Goal: Find specific page/section: Find specific page/section

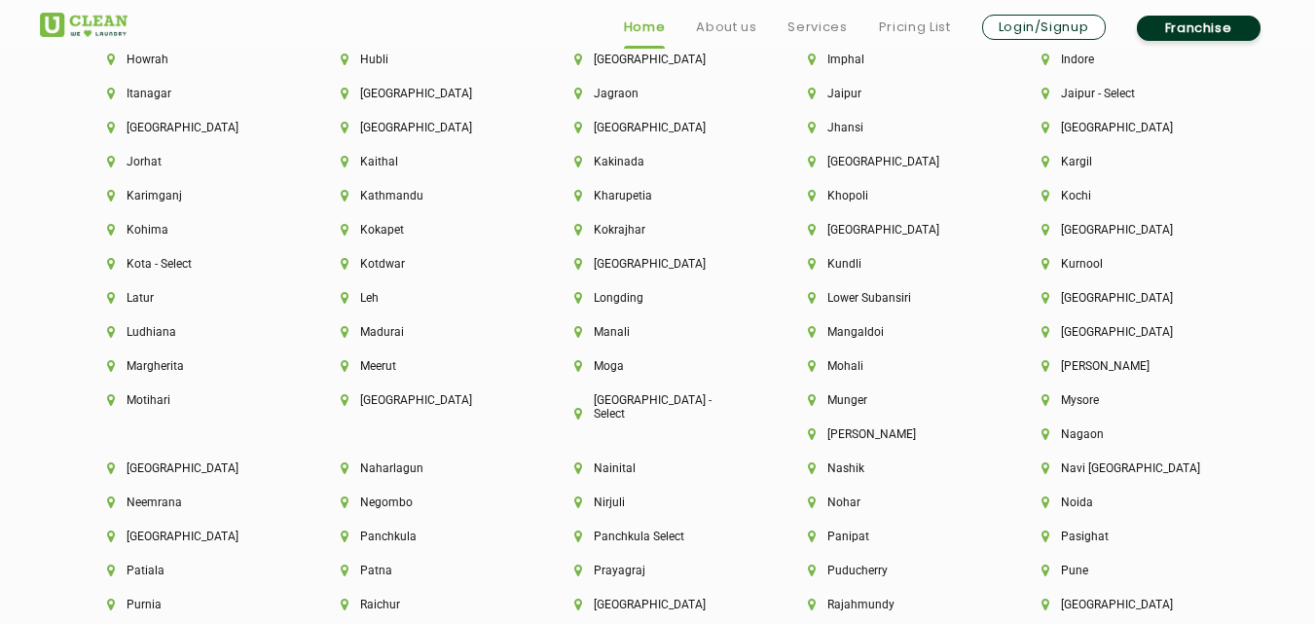
scroll to position [4766, 0]
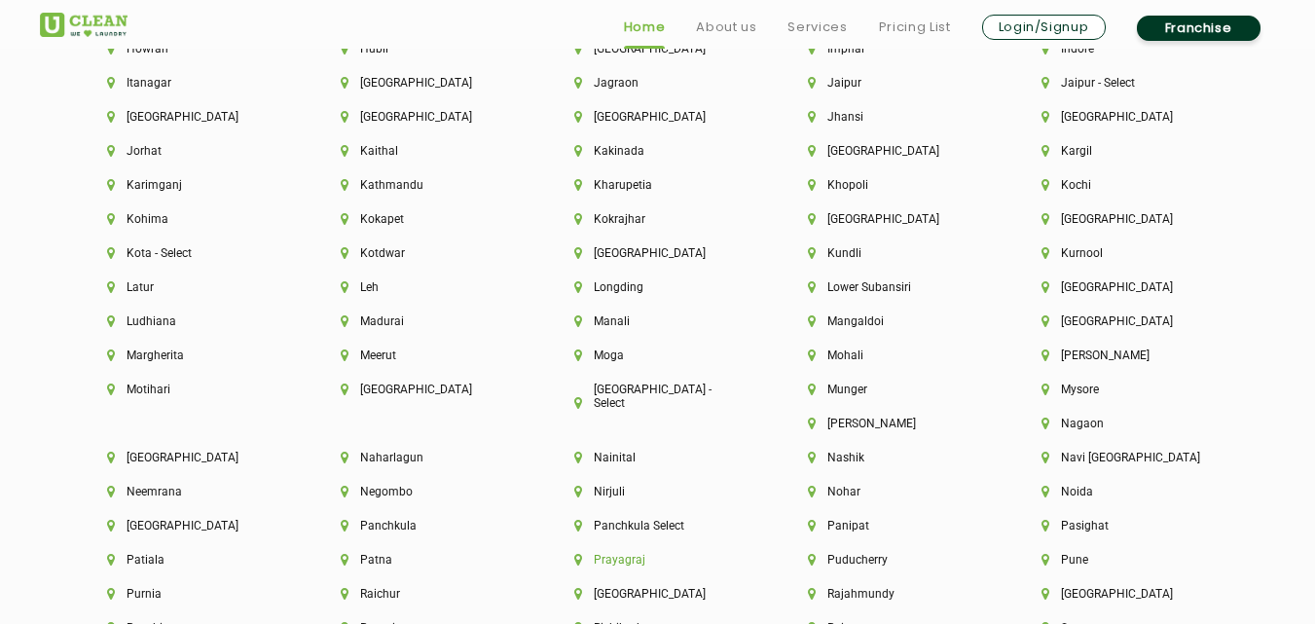
click at [741, 553] on li "Prayagraj" at bounding box center [657, 560] width 167 height 14
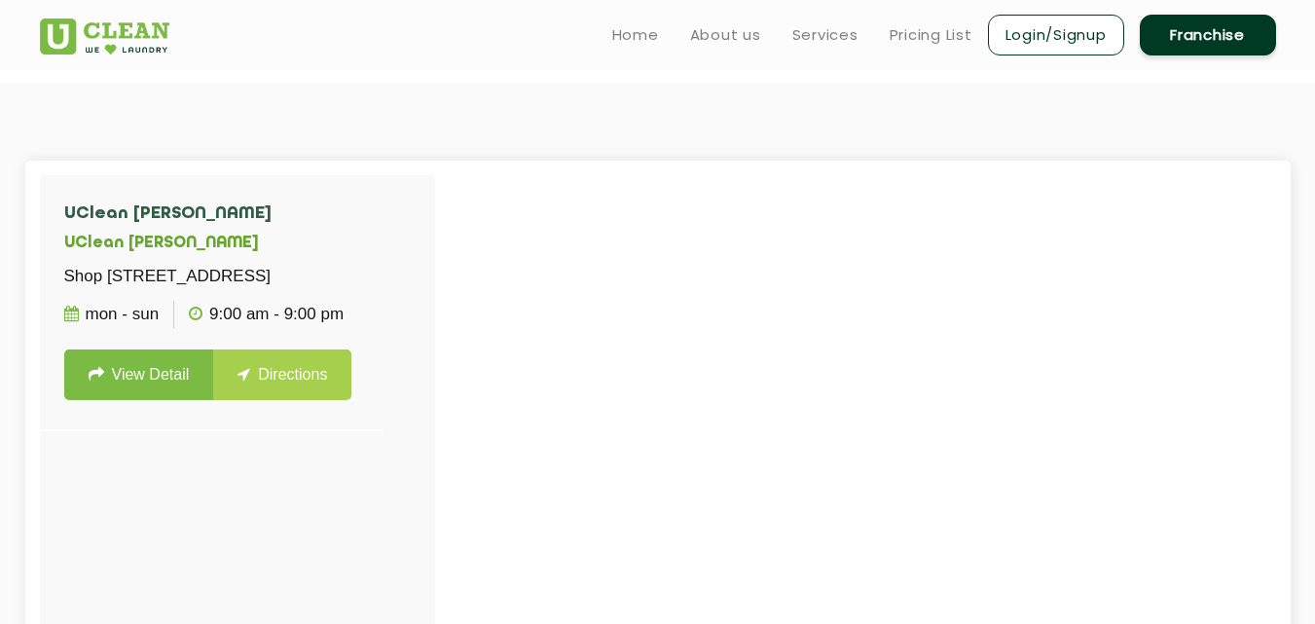
scroll to position [451, 0]
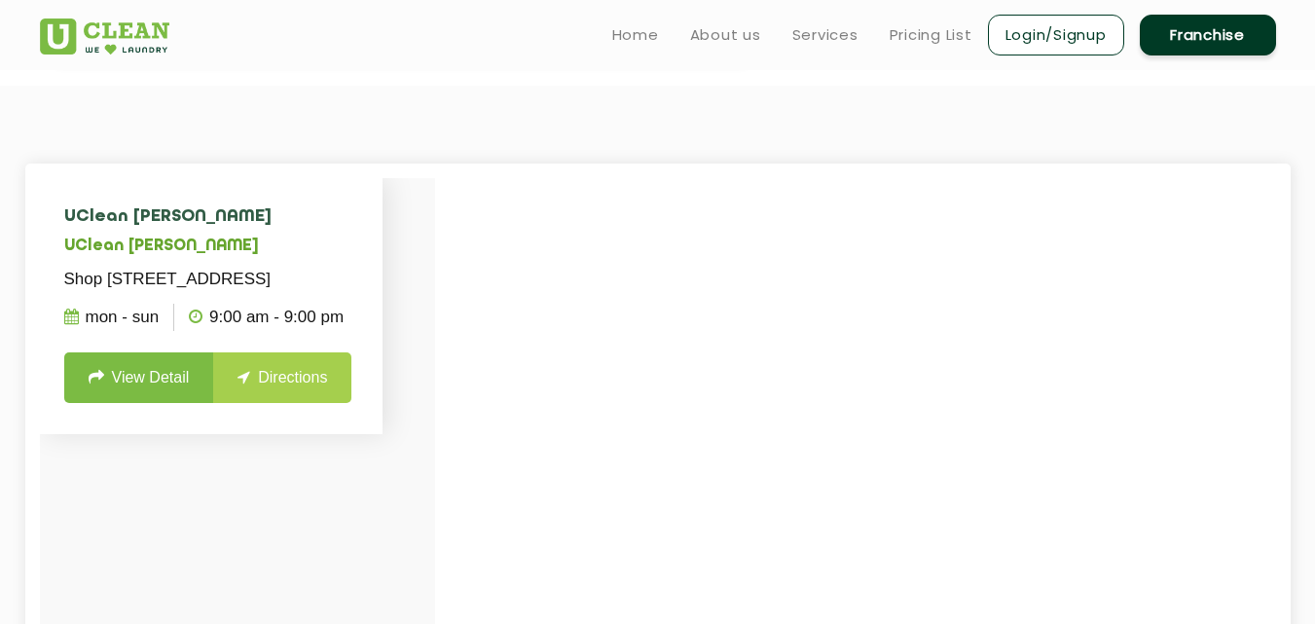
click at [249, 331] on p "9:00 AM - 9:00 PM" at bounding box center [266, 317] width 155 height 27
click at [256, 331] on p "9:00 AM - 9:00 PM" at bounding box center [266, 317] width 155 height 27
drag, startPoint x: 255, startPoint y: 333, endPoint x: 257, endPoint y: 357, distance: 24.4
click at [255, 331] on p "9:00 AM - 9:00 PM" at bounding box center [266, 317] width 155 height 27
click at [231, 331] on p "9:00 AM - 9:00 PM" at bounding box center [266, 317] width 155 height 27
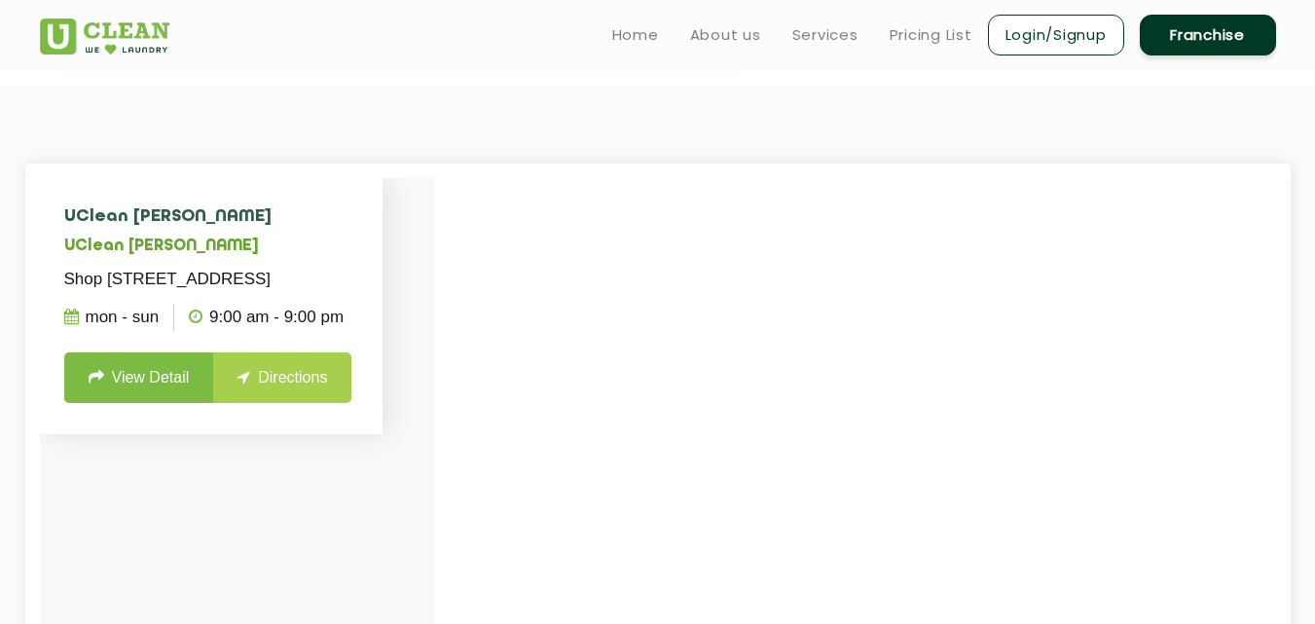
click at [231, 331] on p "9:00 AM - 9:00 PM" at bounding box center [266, 317] width 155 height 27
click at [230, 331] on p "9:00 AM - 9:00 PM" at bounding box center [266, 317] width 155 height 27
click at [233, 331] on p "9:00 AM - 9:00 PM" at bounding box center [266, 317] width 155 height 27
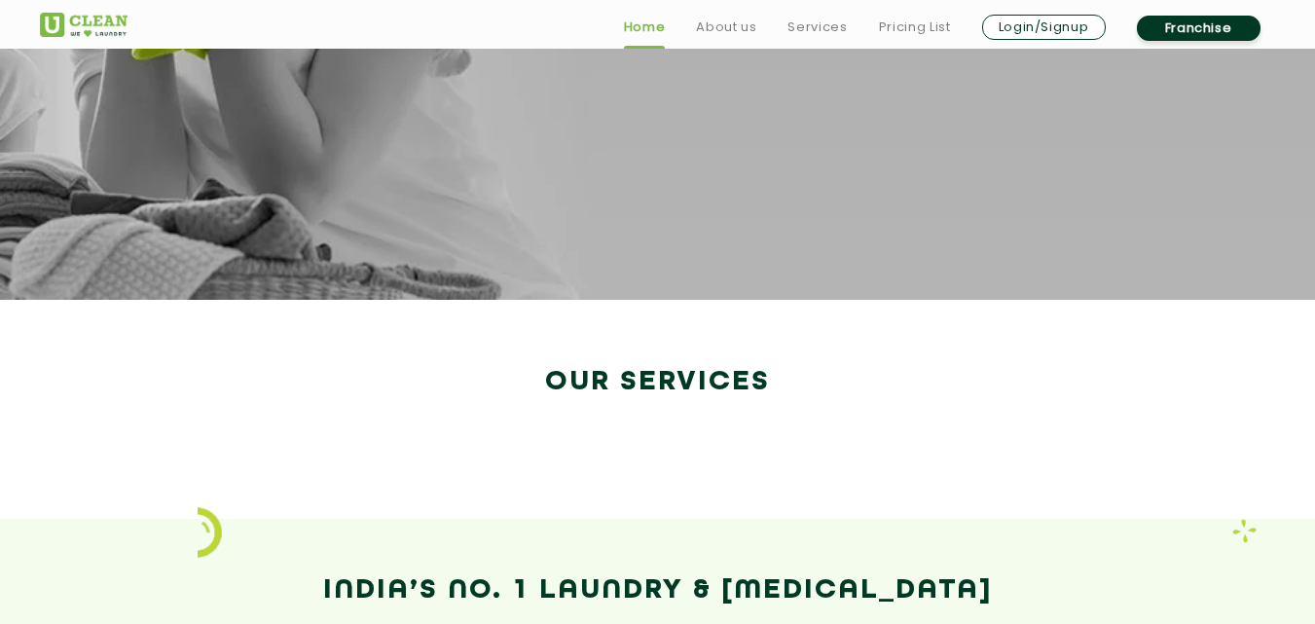
scroll to position [3351, 0]
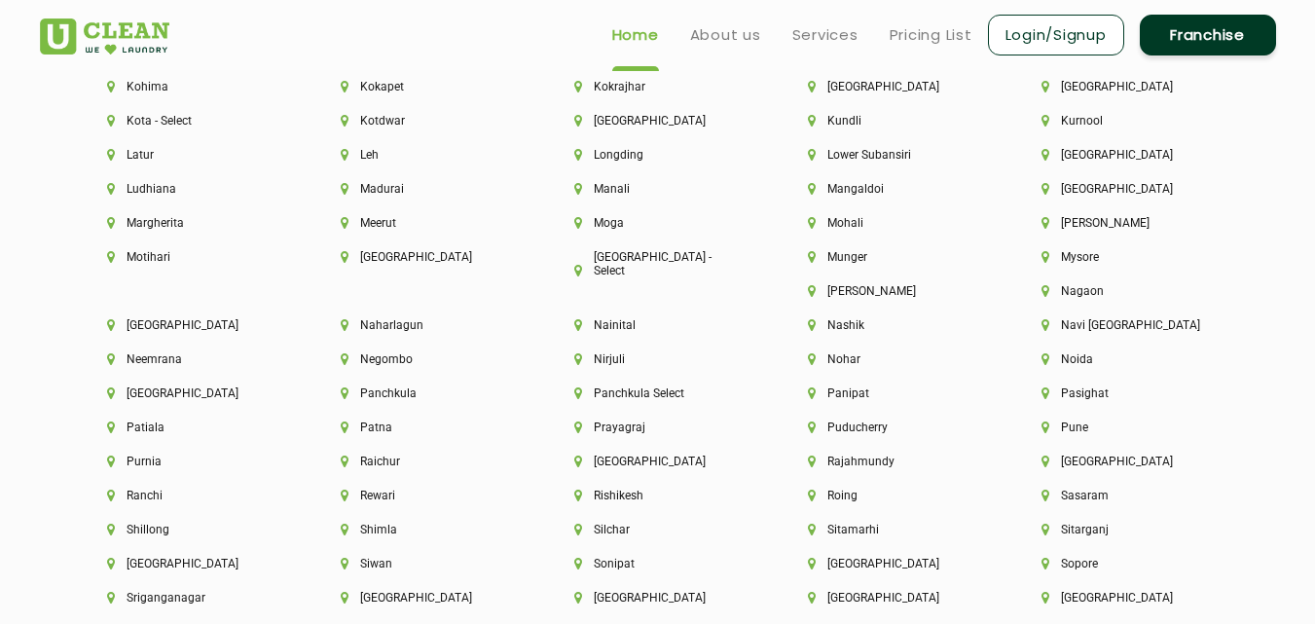
scroll to position [4887, 0]
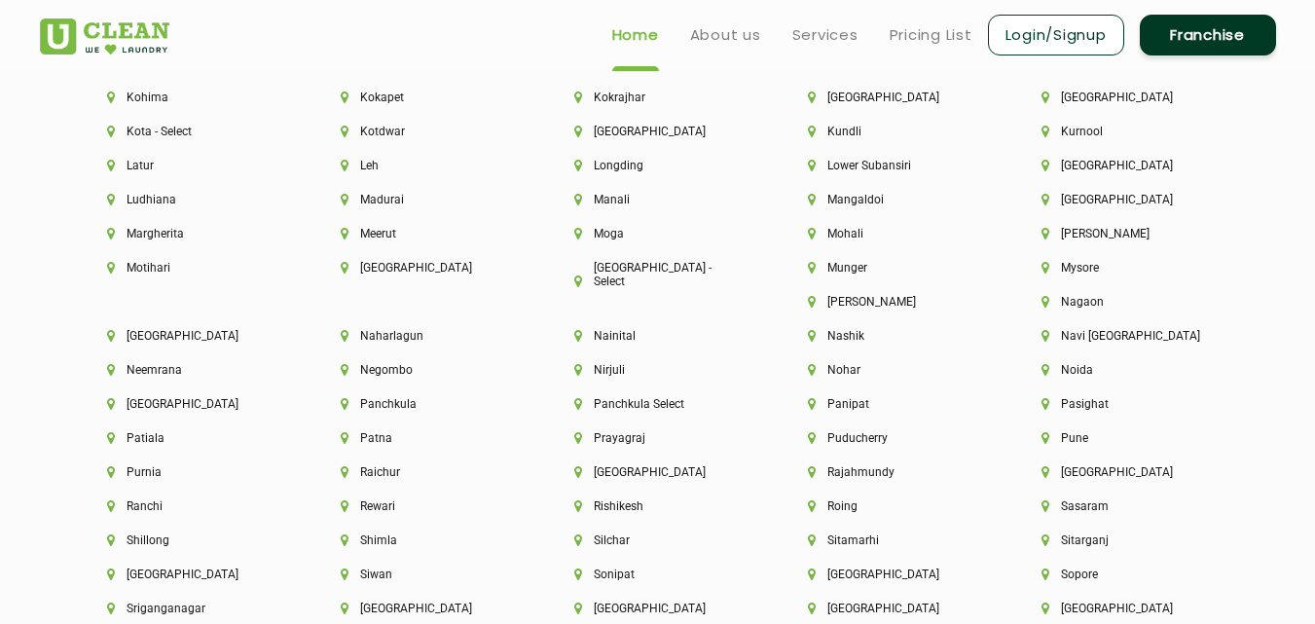
drag, startPoint x: 1234, startPoint y: 531, endPoint x: 1221, endPoint y: 519, distance: 17.9
click at [775, 533] on div "Silchar" at bounding box center [658, 550] width 234 height 34
drag, startPoint x: 1221, startPoint y: 519, endPoint x: 1228, endPoint y: 553, distance: 34.7
click at [1228, 553] on div "Aalo Agartala Agra Ahmedabad Akola Aligarh Alwar - UClean Select Amravati Auran…" at bounding box center [657, 73] width 1265 height 1387
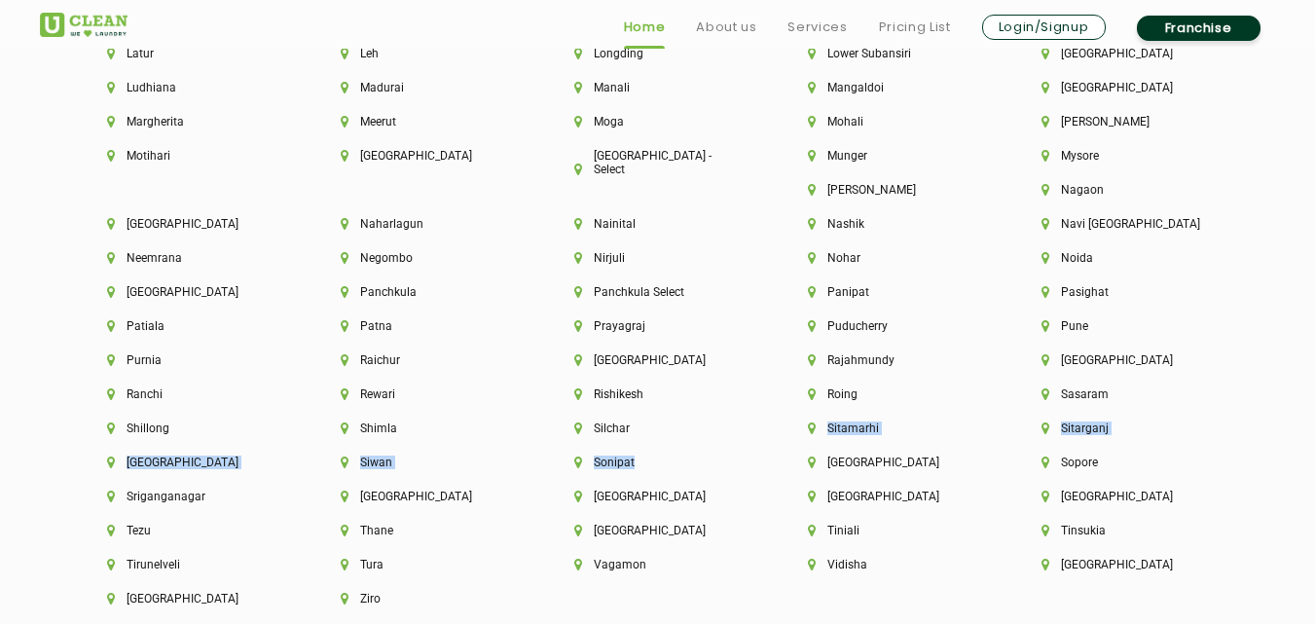
scroll to position [4979, 0]
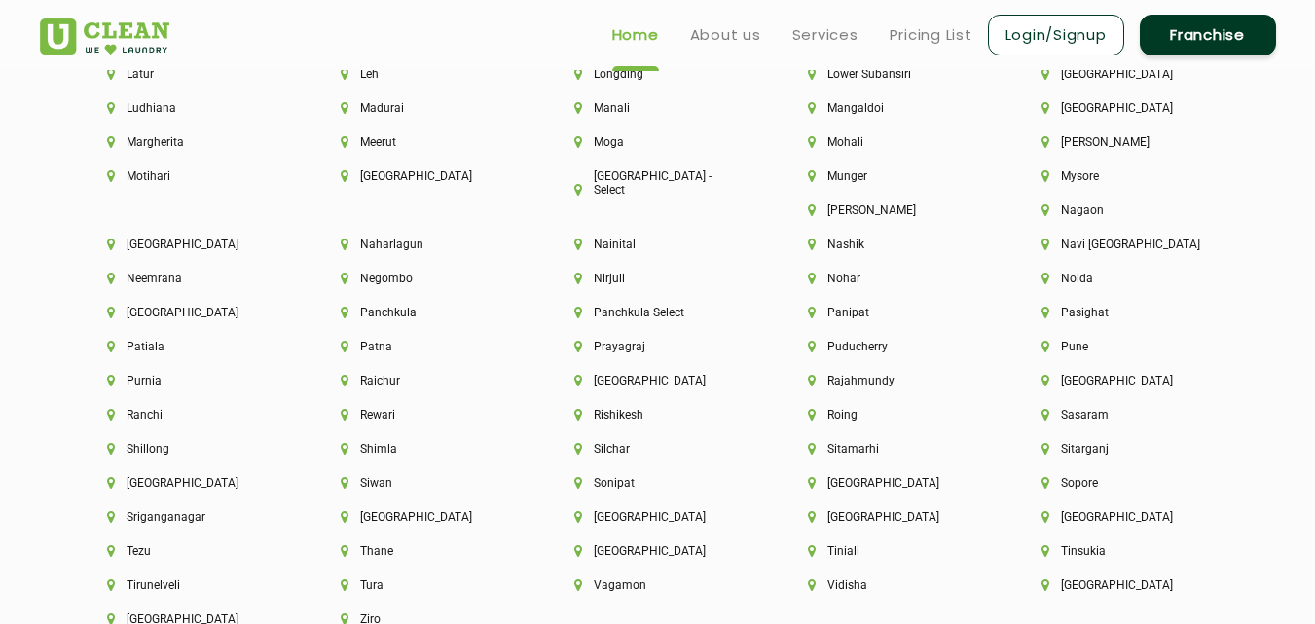
drag, startPoint x: 1310, startPoint y: 528, endPoint x: 1308, endPoint y: 518, distance: 10.9
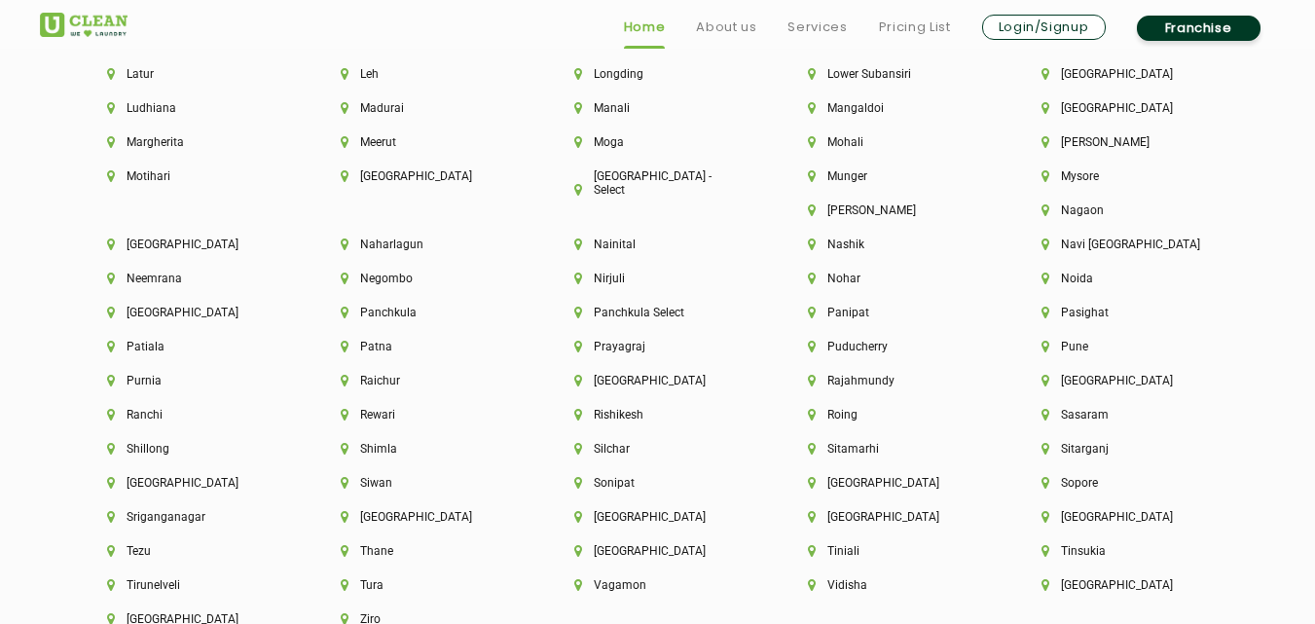
scroll to position [4999, 0]
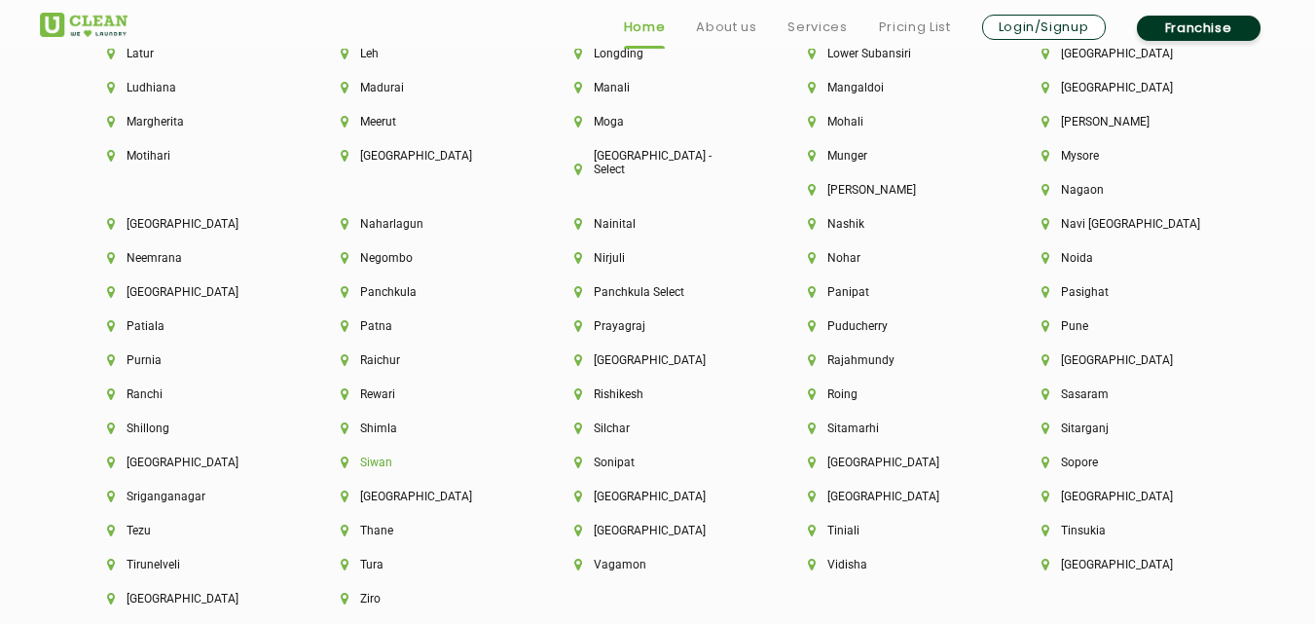
click at [508, 455] on li "Siwan" at bounding box center [424, 462] width 167 height 14
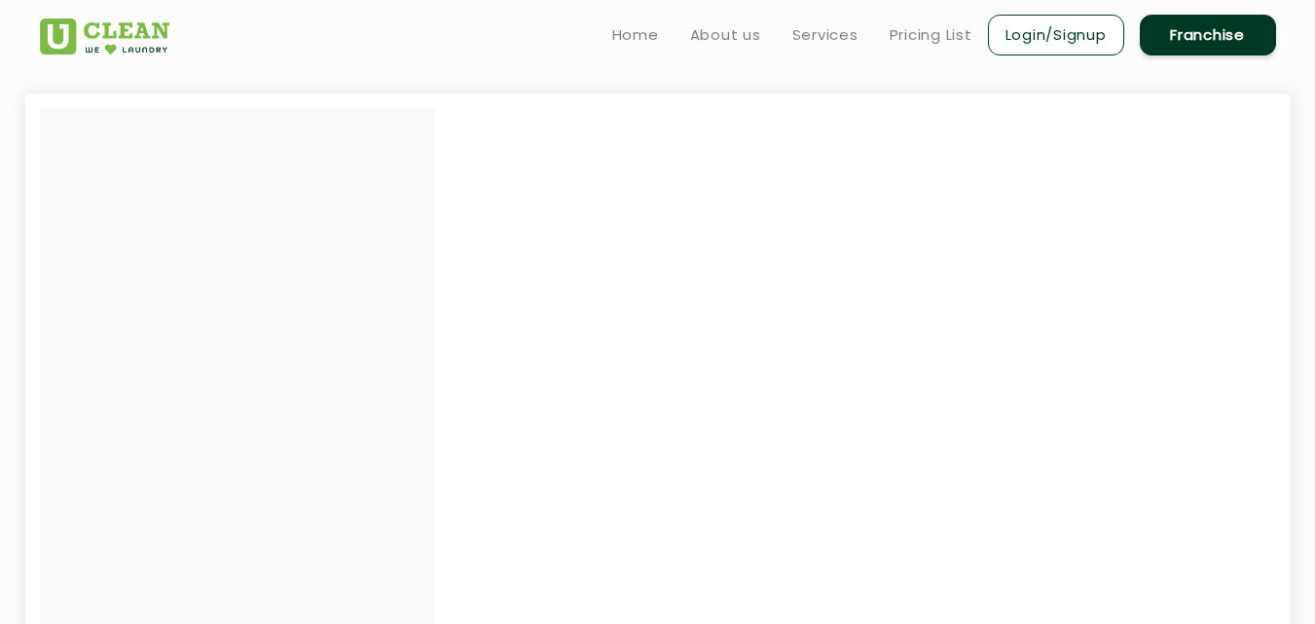
scroll to position [289, 0]
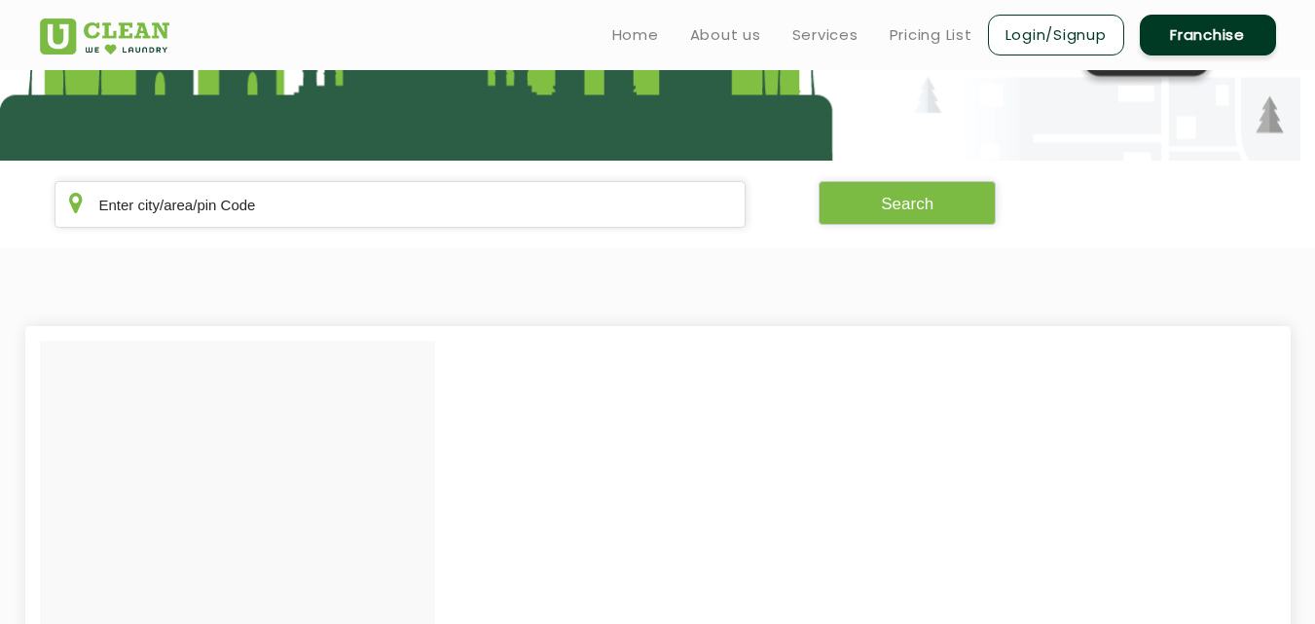
scroll to position [3351, 0]
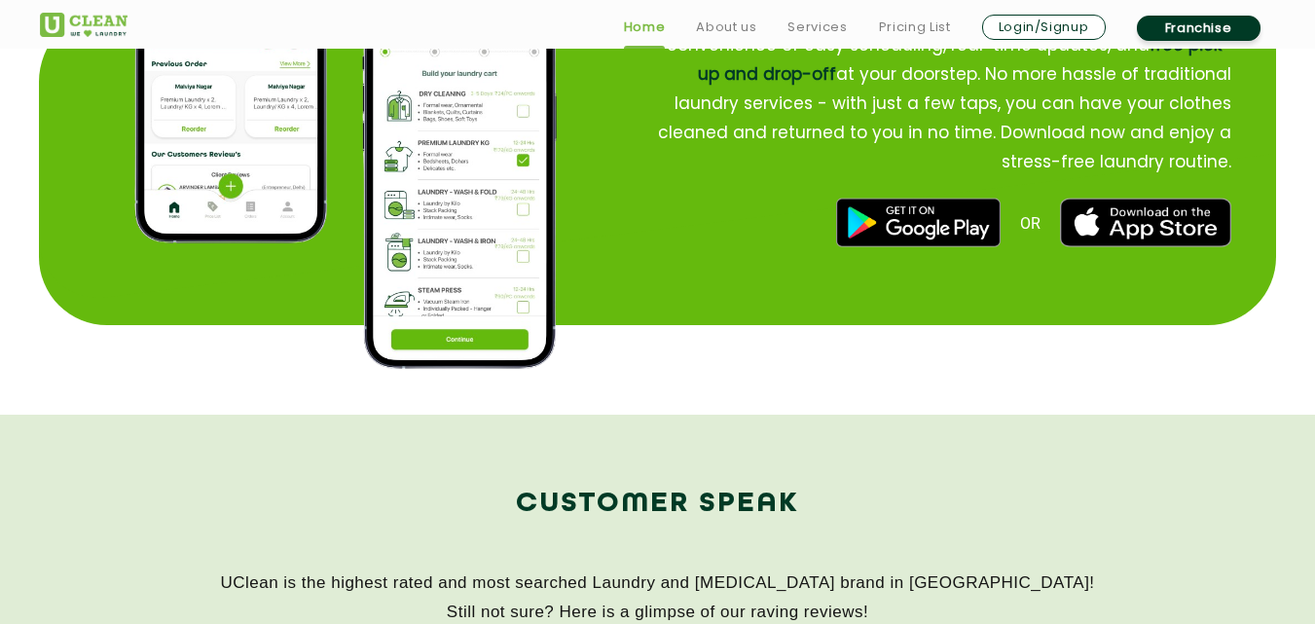
scroll to position [2541, 0]
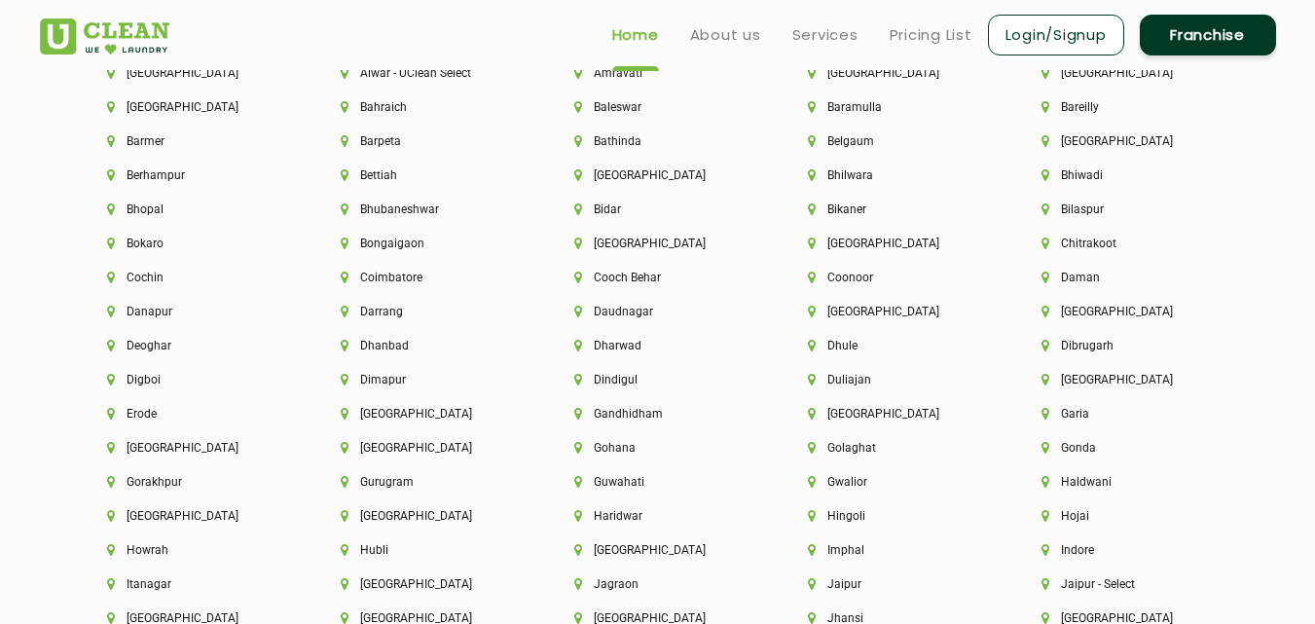
scroll to position [4255, 0]
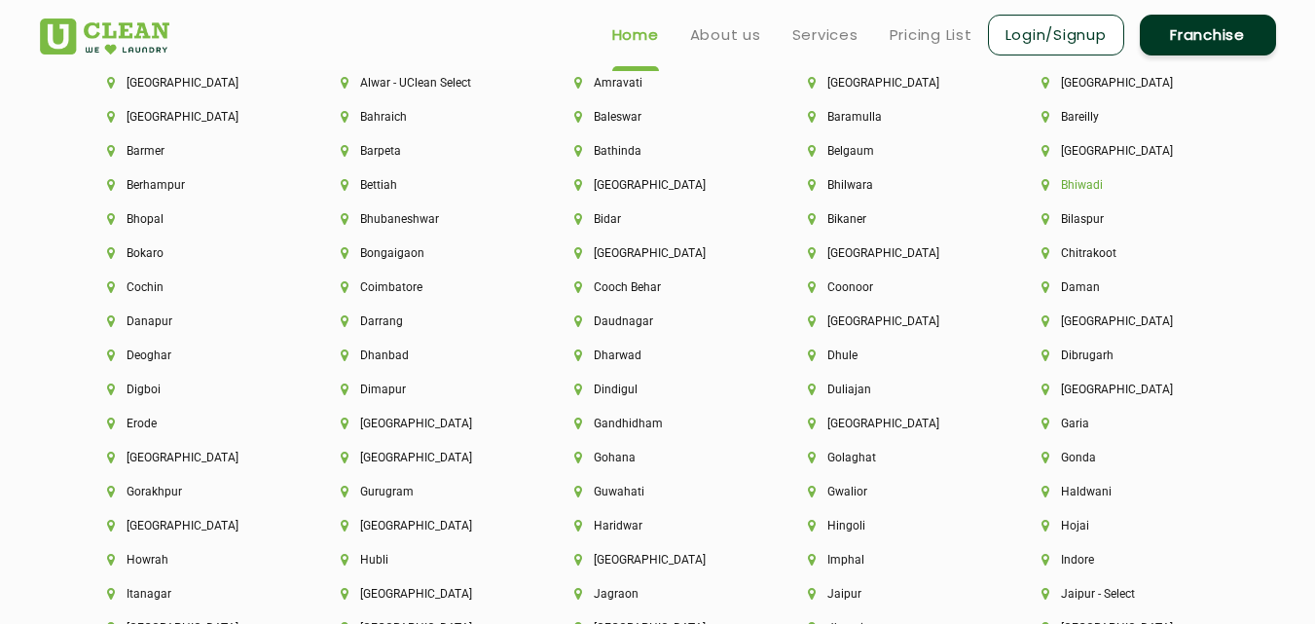
click at [1075, 182] on li "Bhiwadi" at bounding box center [1124, 185] width 167 height 14
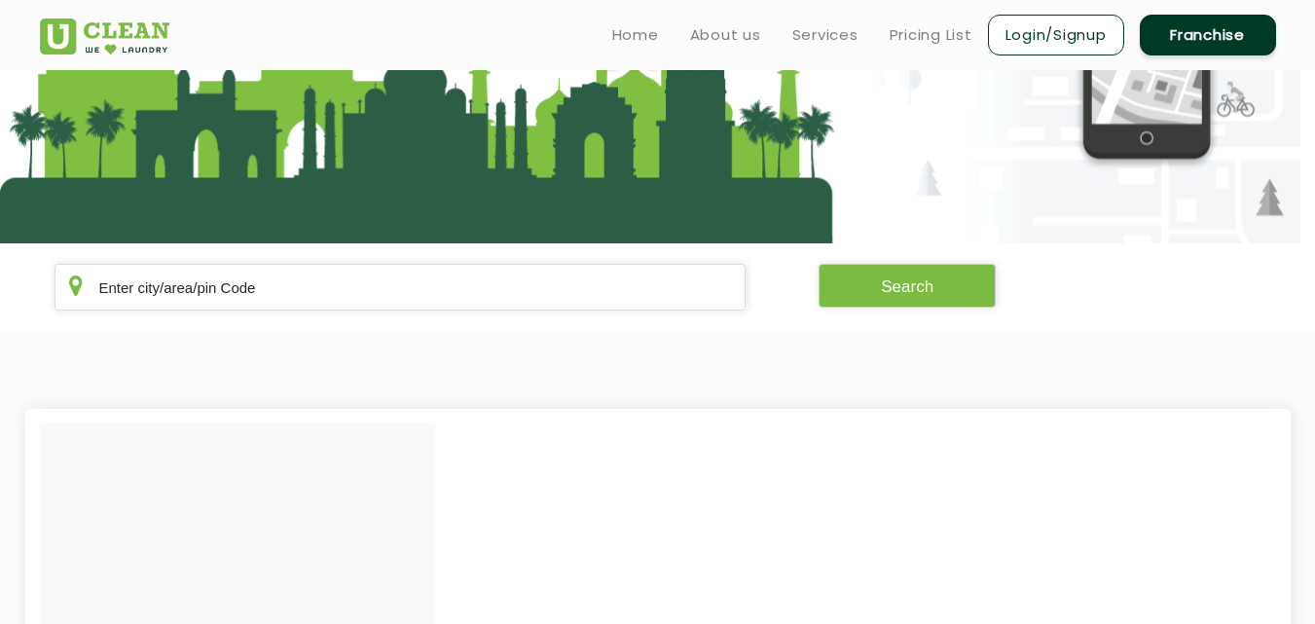
scroll to position [180, 0]
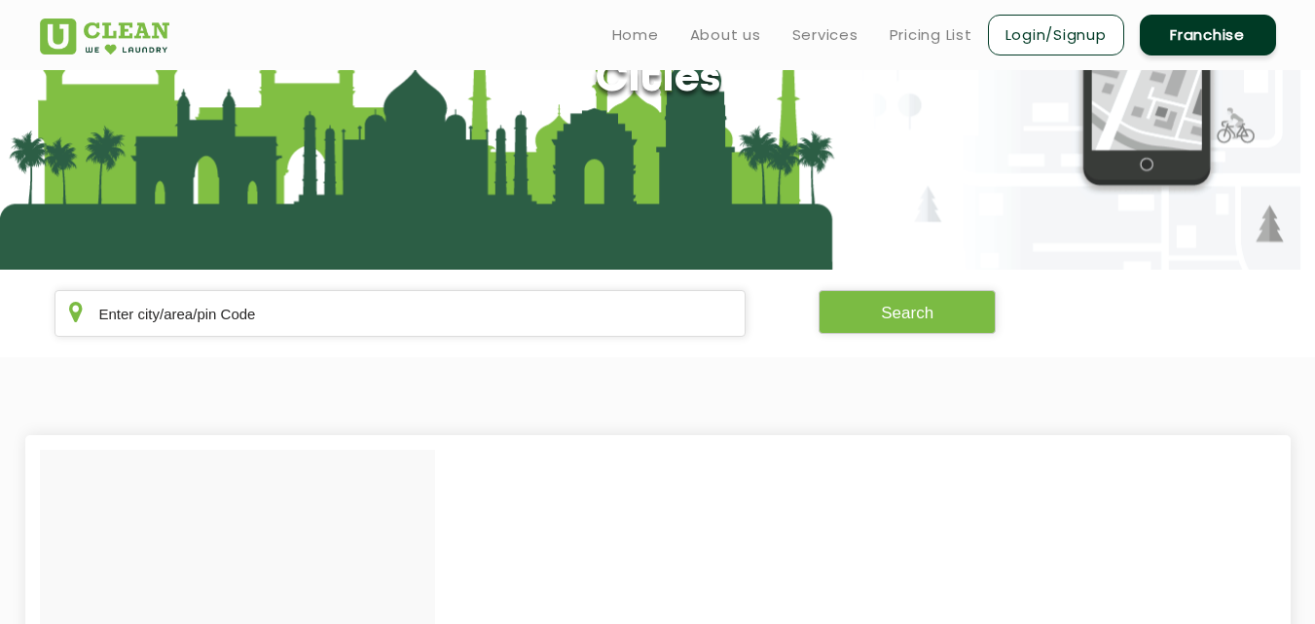
drag, startPoint x: 1316, startPoint y: 260, endPoint x: 1057, endPoint y: 508, distance: 359.2
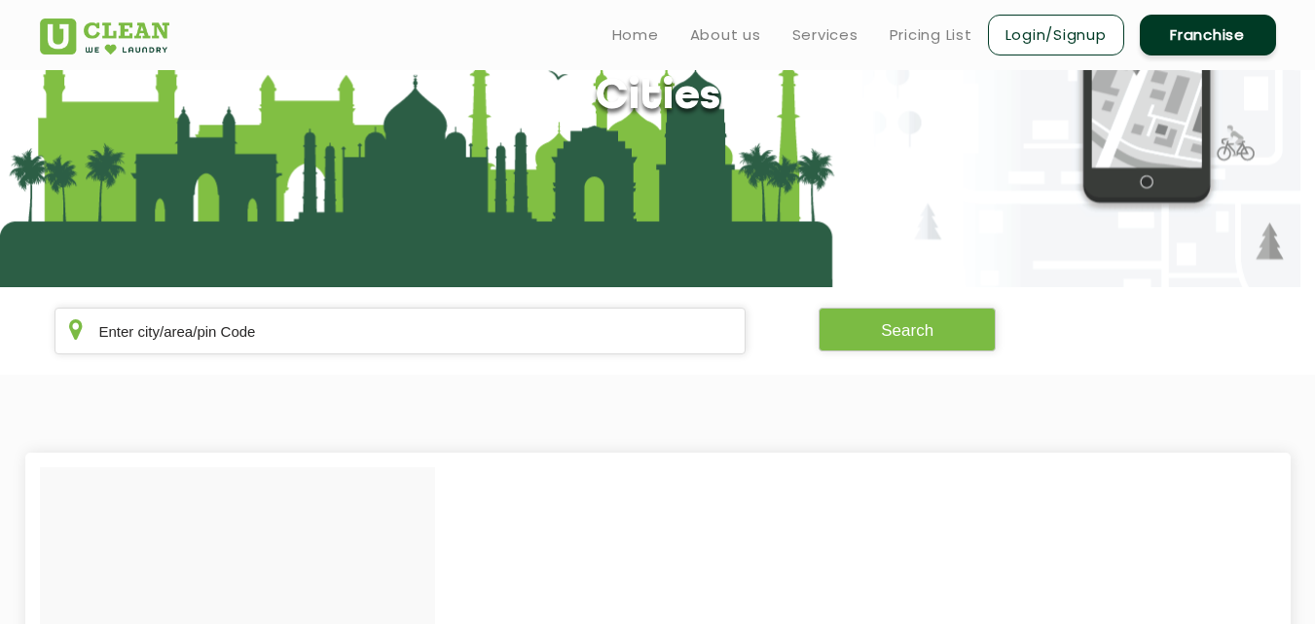
scroll to position [0, 0]
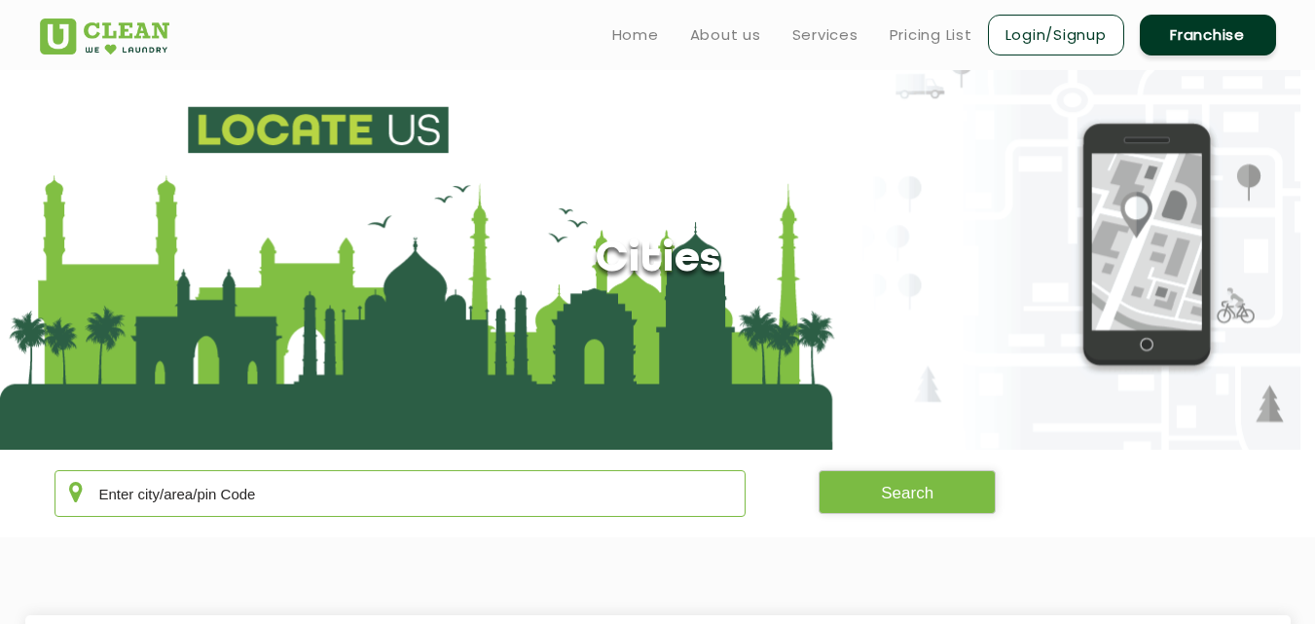
click at [234, 482] on input "text" at bounding box center [400, 493] width 692 height 47
type input "Bhiwandi"
click at [918, 489] on button "Search" at bounding box center [906, 492] width 177 height 44
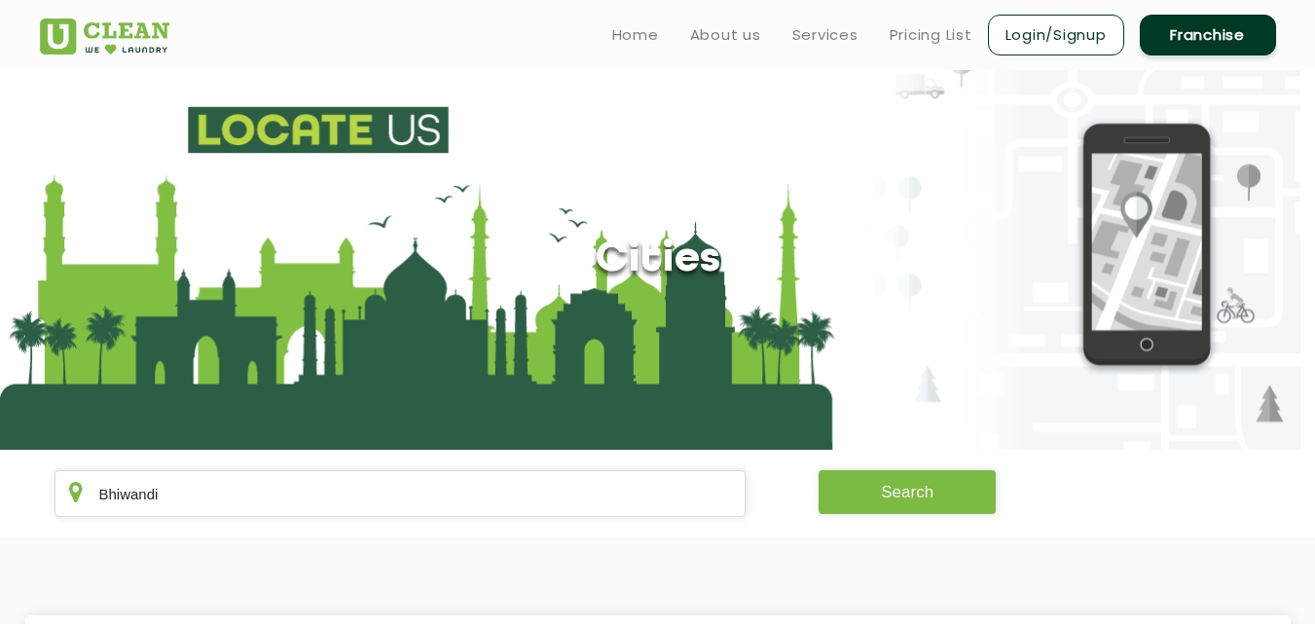
click at [918, 489] on button "Search" at bounding box center [906, 492] width 177 height 44
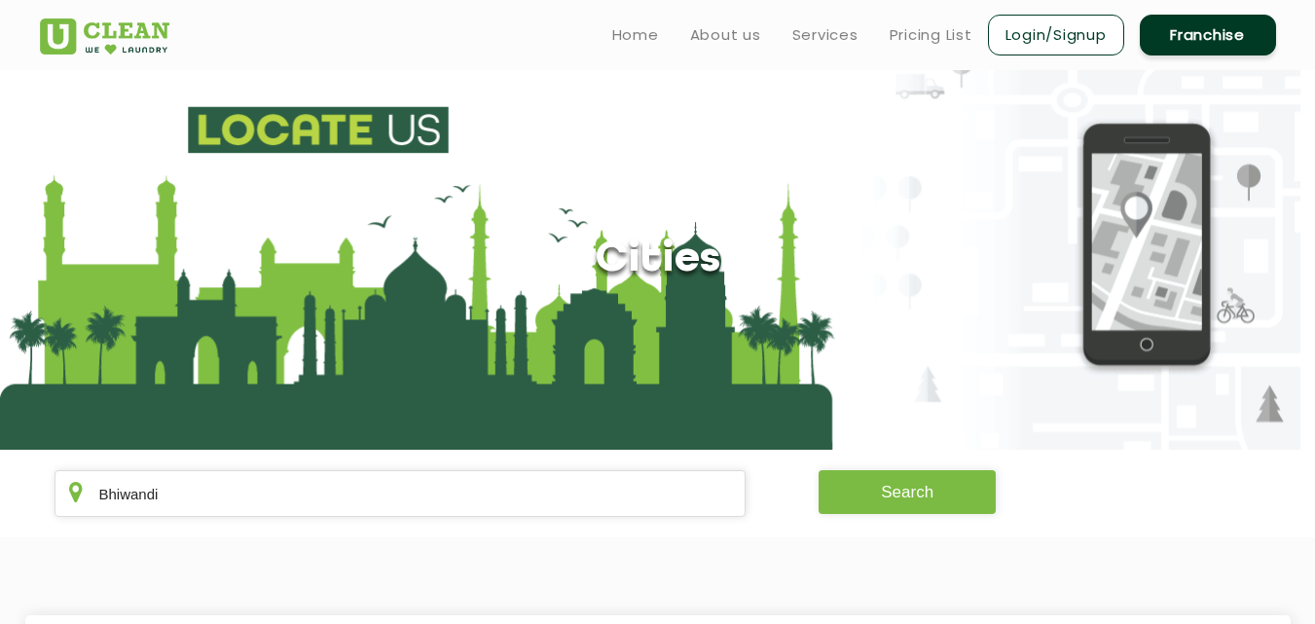
click at [918, 489] on button "Search" at bounding box center [906, 492] width 177 height 44
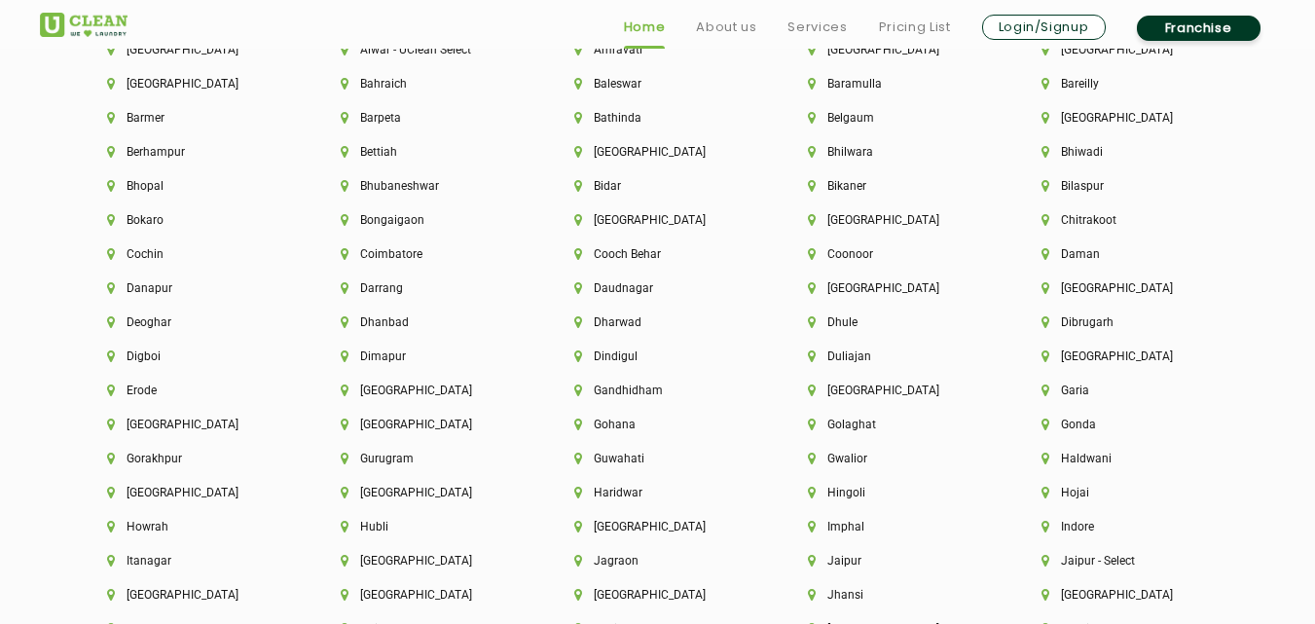
scroll to position [4298, 0]
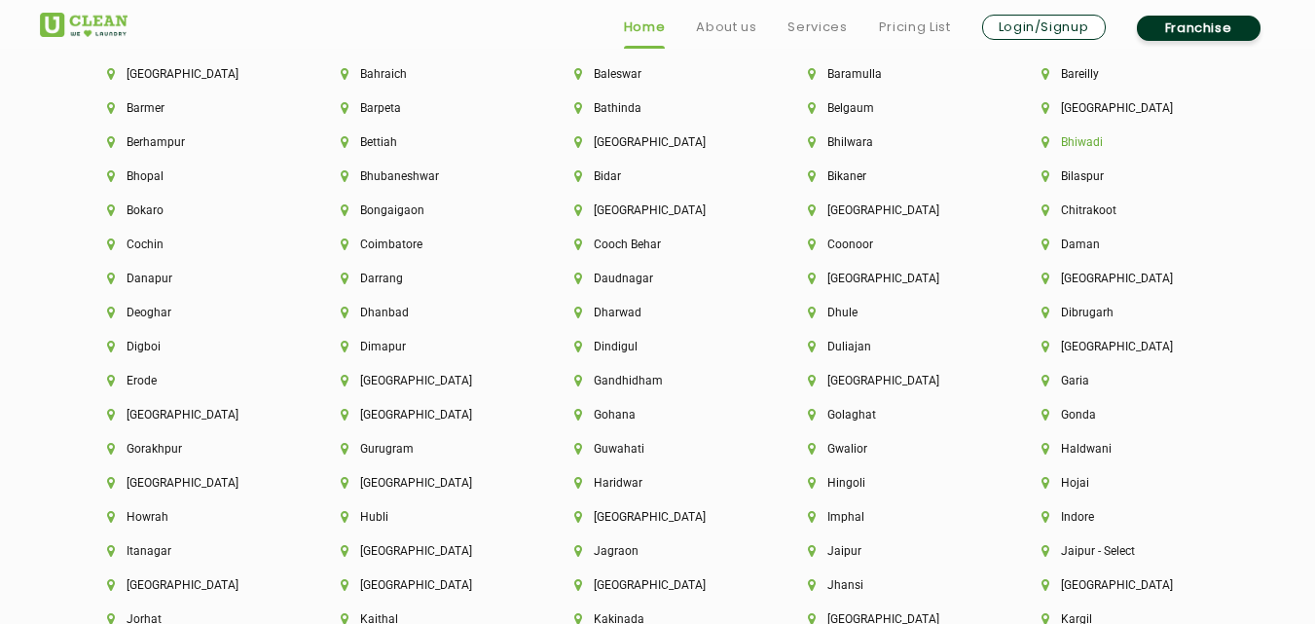
click at [1069, 143] on li "Bhiwadi" at bounding box center [1124, 142] width 167 height 14
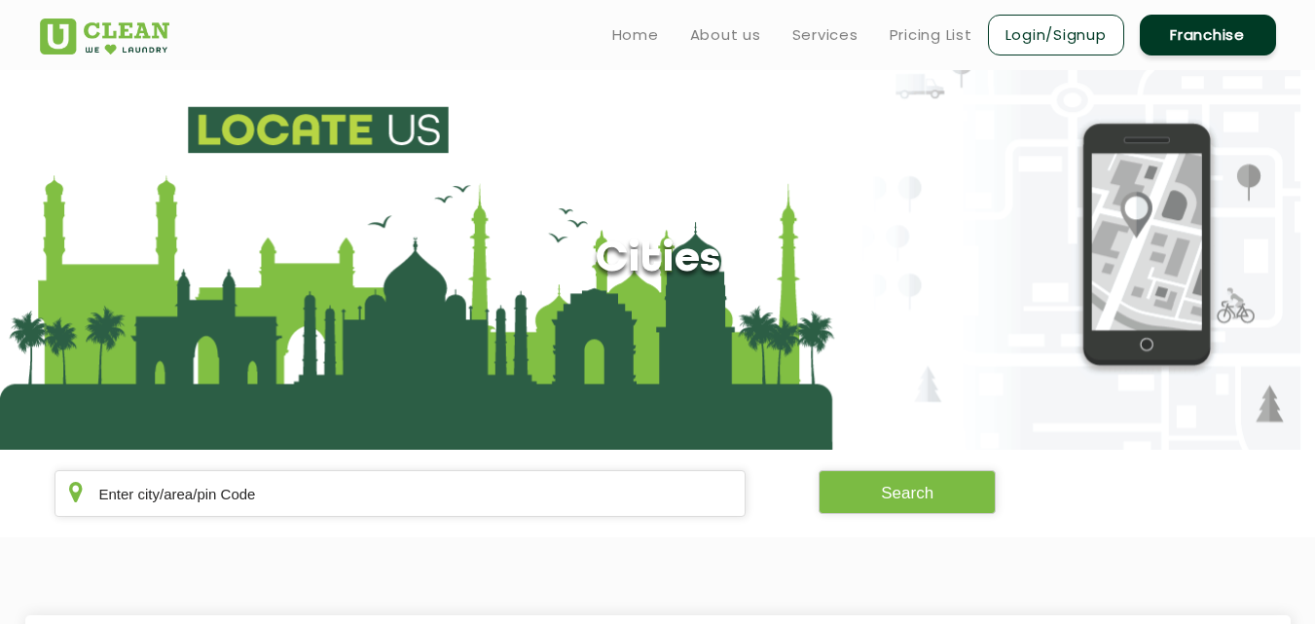
drag, startPoint x: 1311, startPoint y: 184, endPoint x: 1301, endPoint y: 272, distance: 89.1
click at [1301, 272] on section "Cities" at bounding box center [657, 259] width 1315 height 379
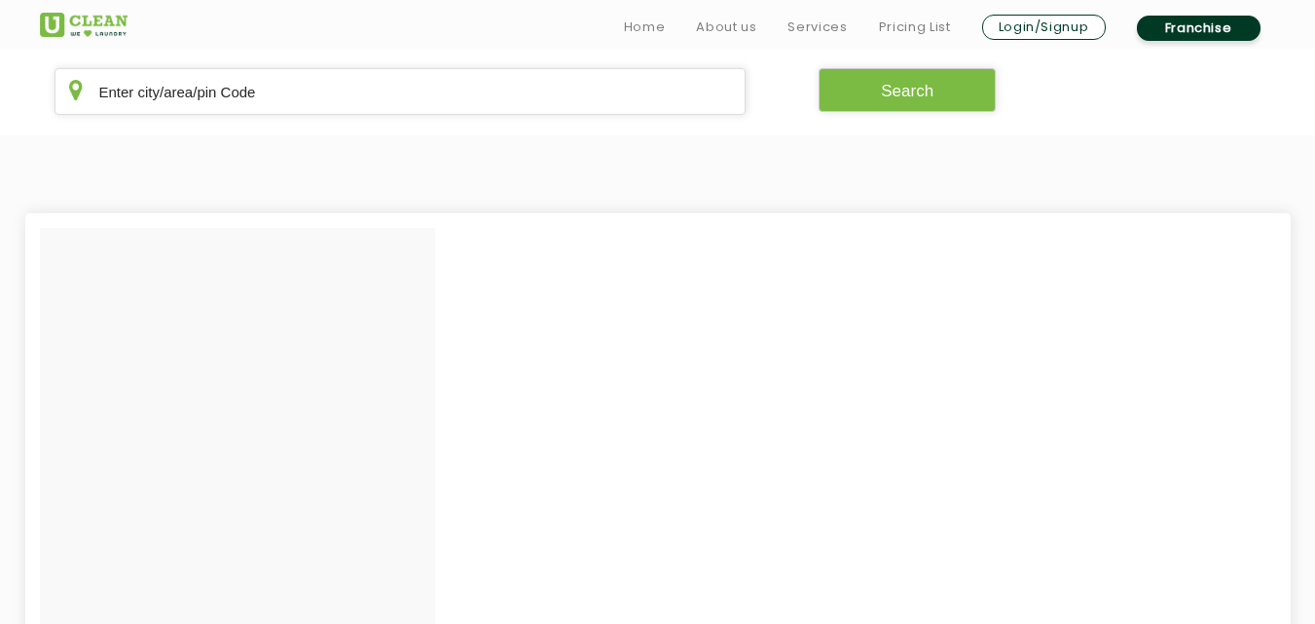
scroll to position [611, 0]
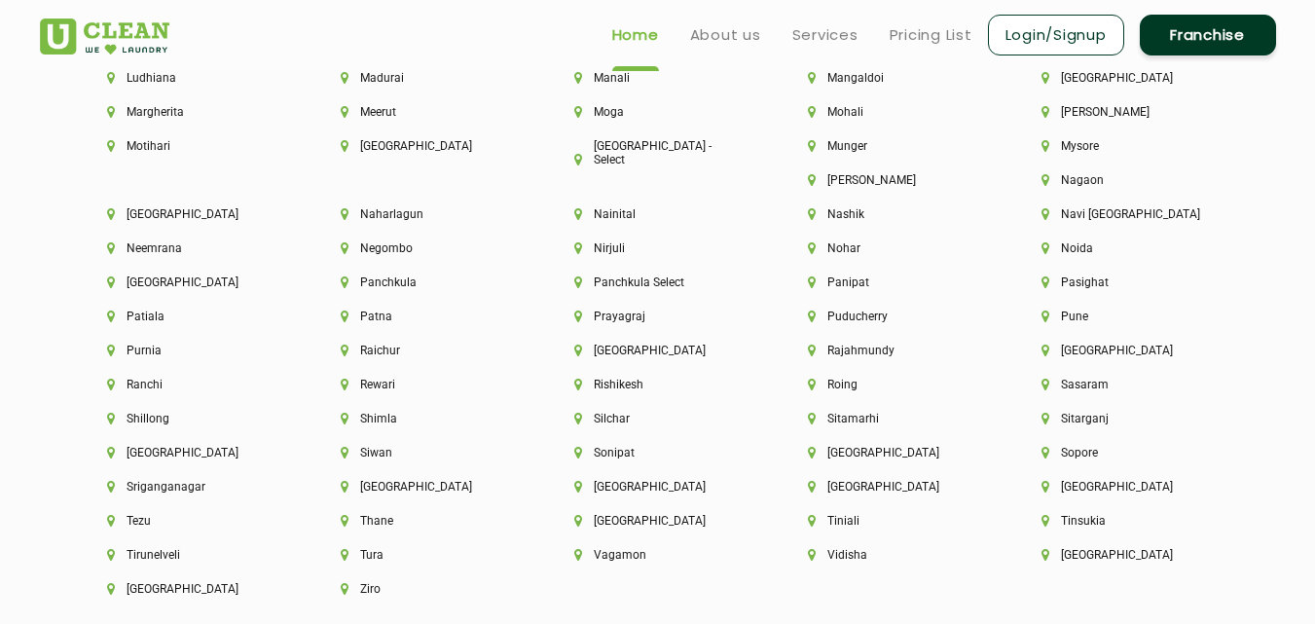
scroll to position [4999, 0]
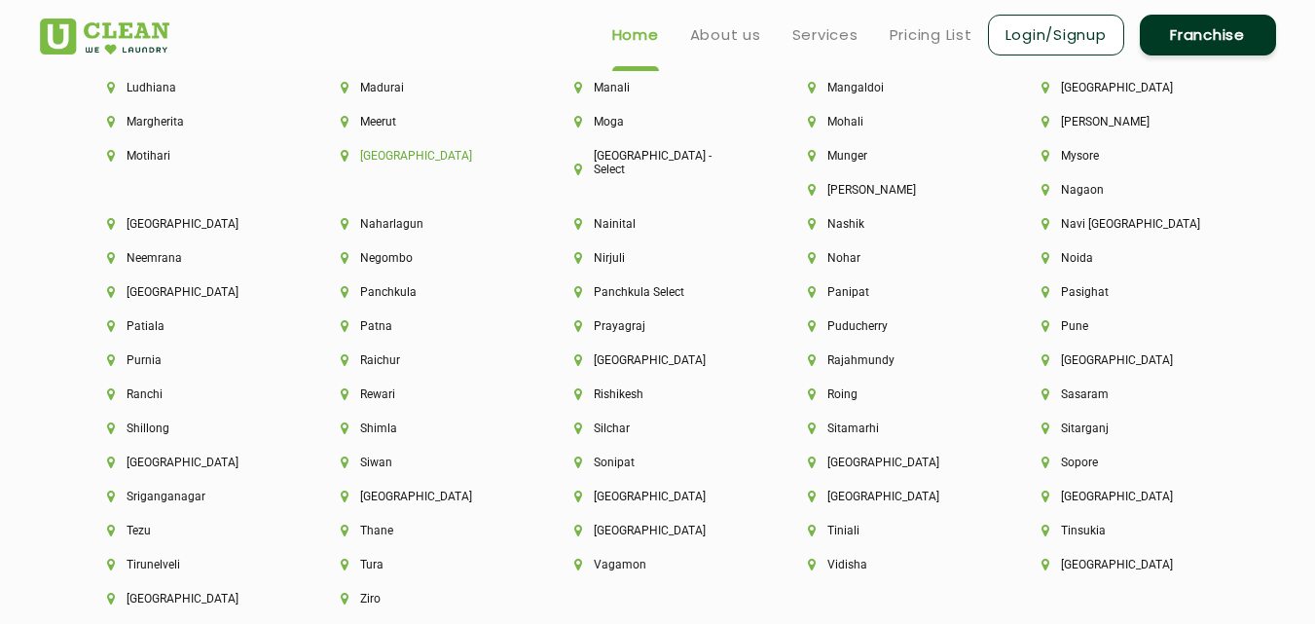
click at [386, 157] on li "[GEOGRAPHIC_DATA]" at bounding box center [424, 156] width 167 height 14
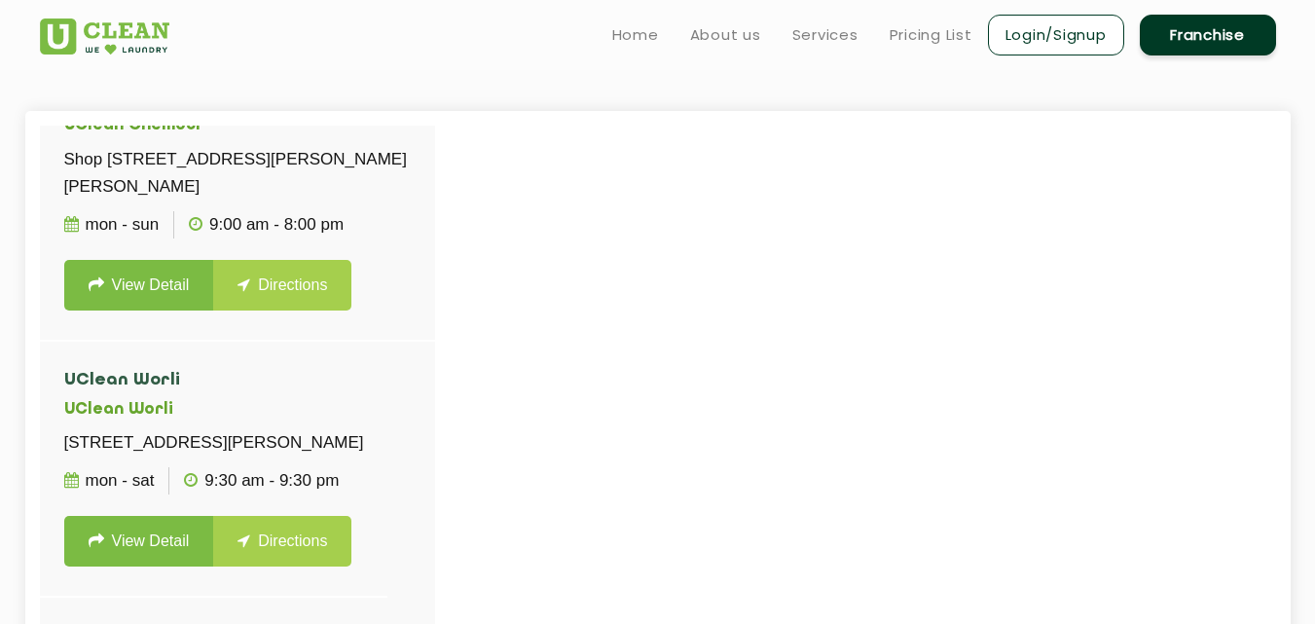
scroll to position [903, 0]
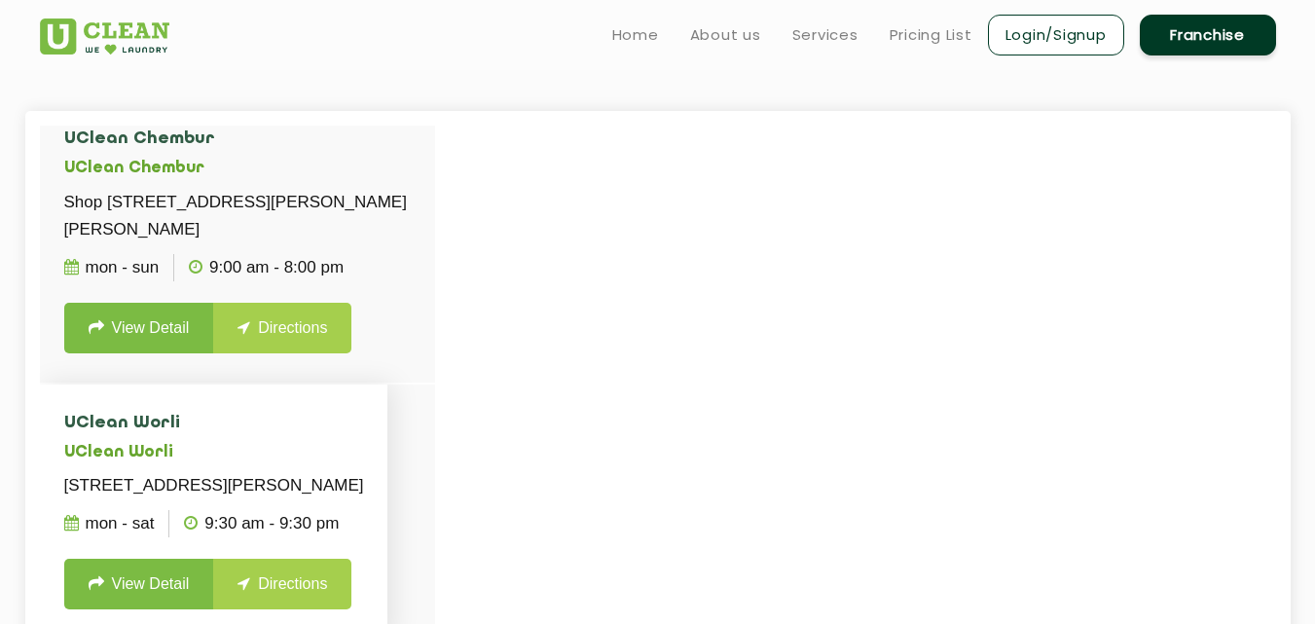
click at [183, 518] on li "UClean Worli UClean Worli Shop [STREET_ADDRESS][PERSON_NAME] Mon - Sat 9:30 AM …" at bounding box center [214, 512] width 348 height 256
click at [128, 499] on p "[STREET_ADDRESS][PERSON_NAME]" at bounding box center [214, 485] width 300 height 27
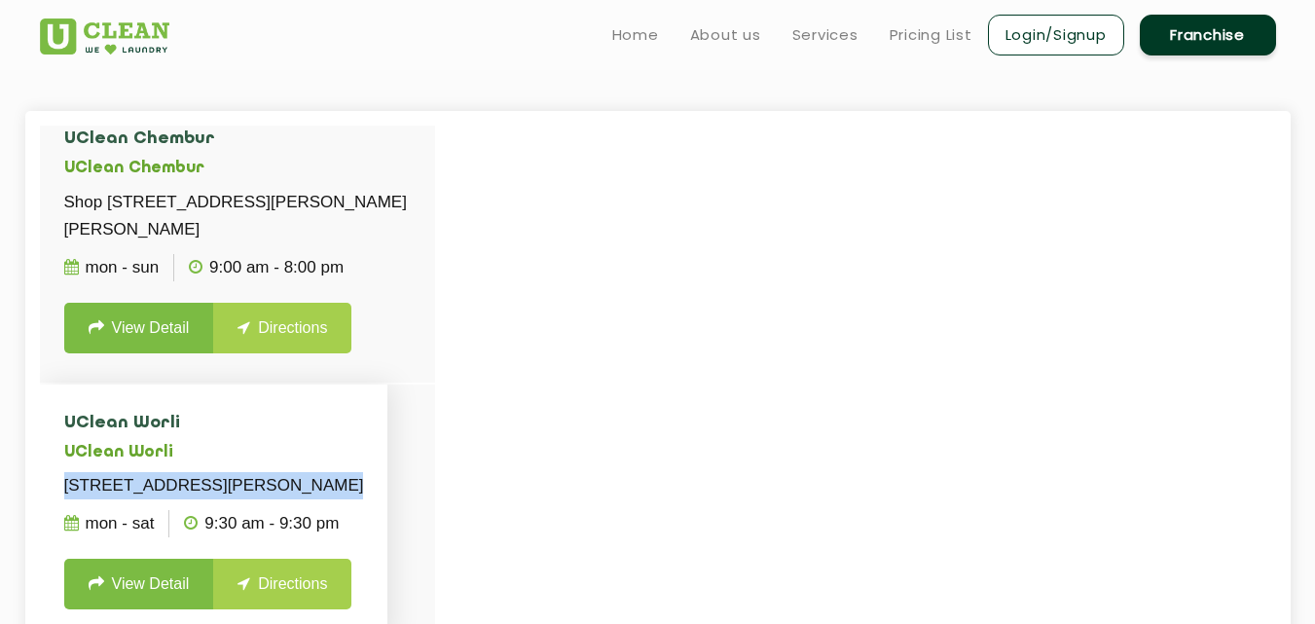
click at [128, 499] on p "[STREET_ADDRESS][PERSON_NAME]" at bounding box center [214, 485] width 300 height 27
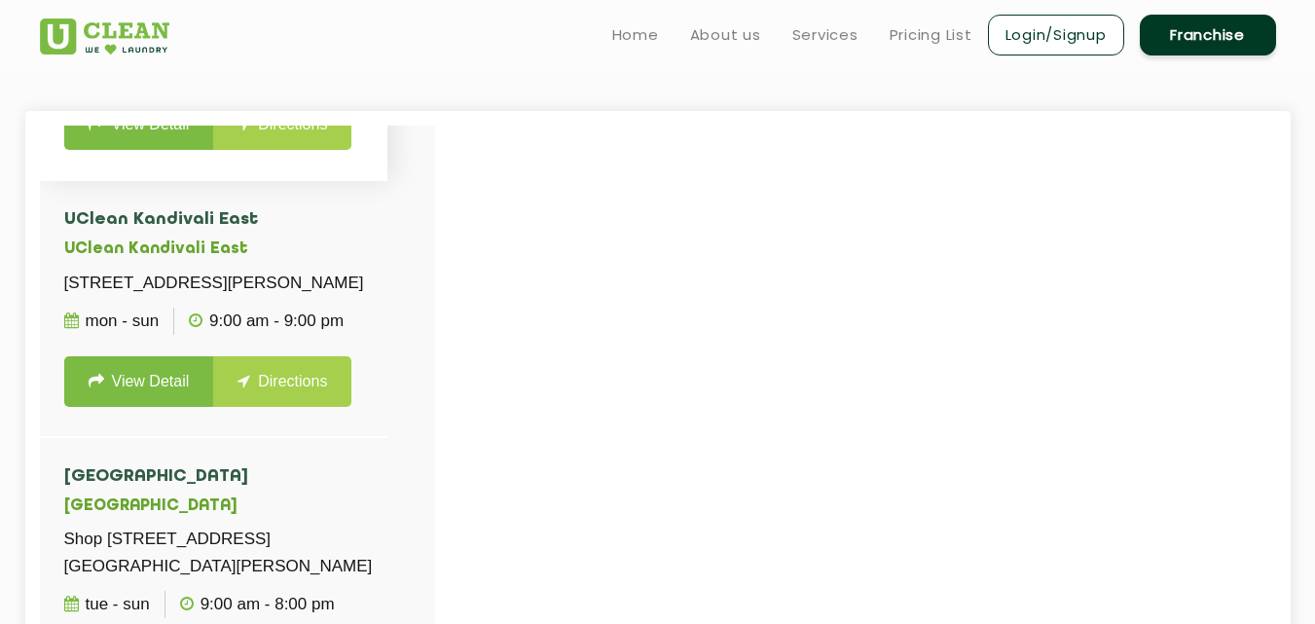
scroll to position [1409, 0]
